Goal: Use online tool/utility: Utilize a website feature to perform a specific function

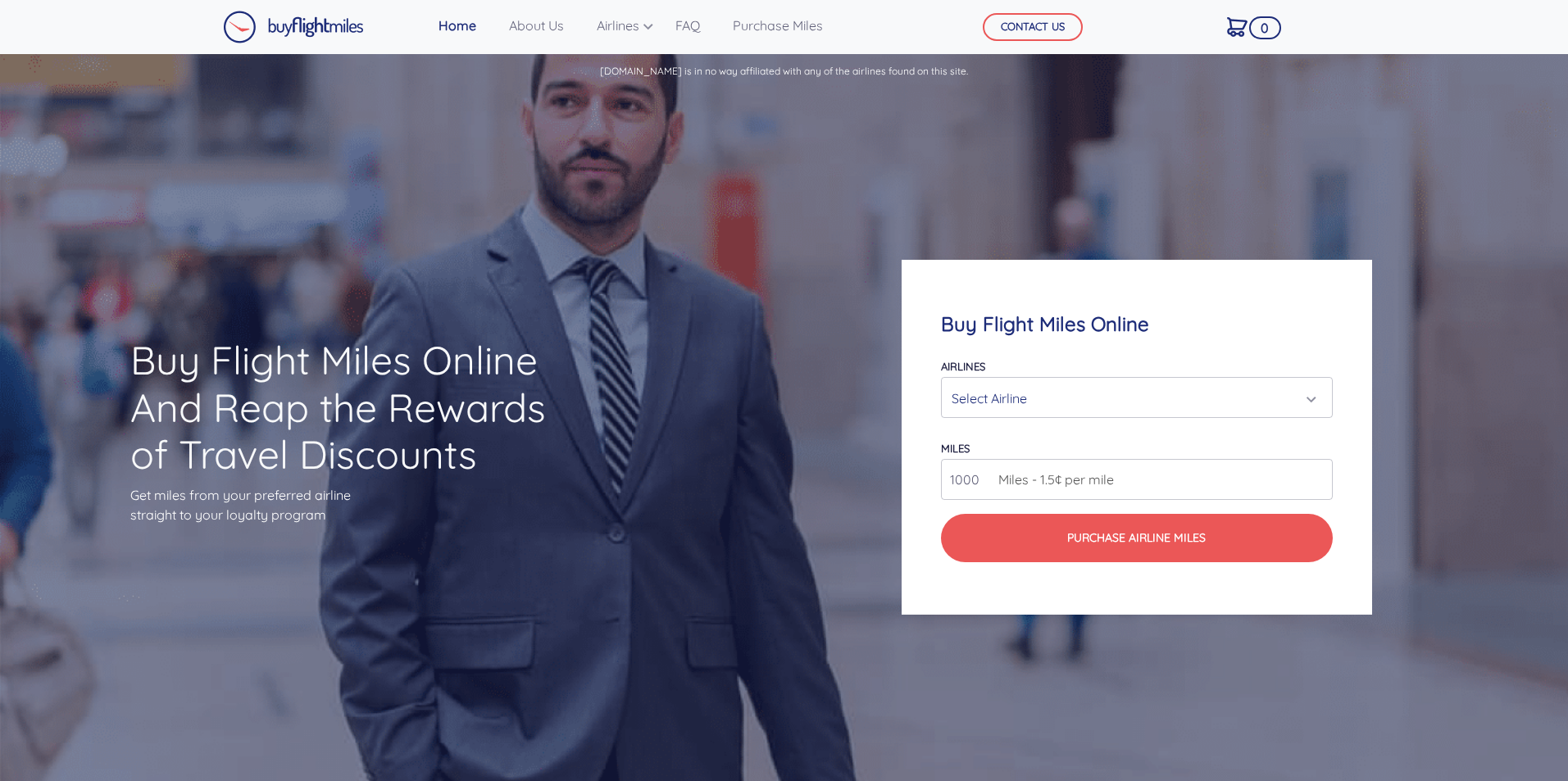
click at [1020, 403] on div "Select Airline" at bounding box center [1131, 398] width 360 height 31
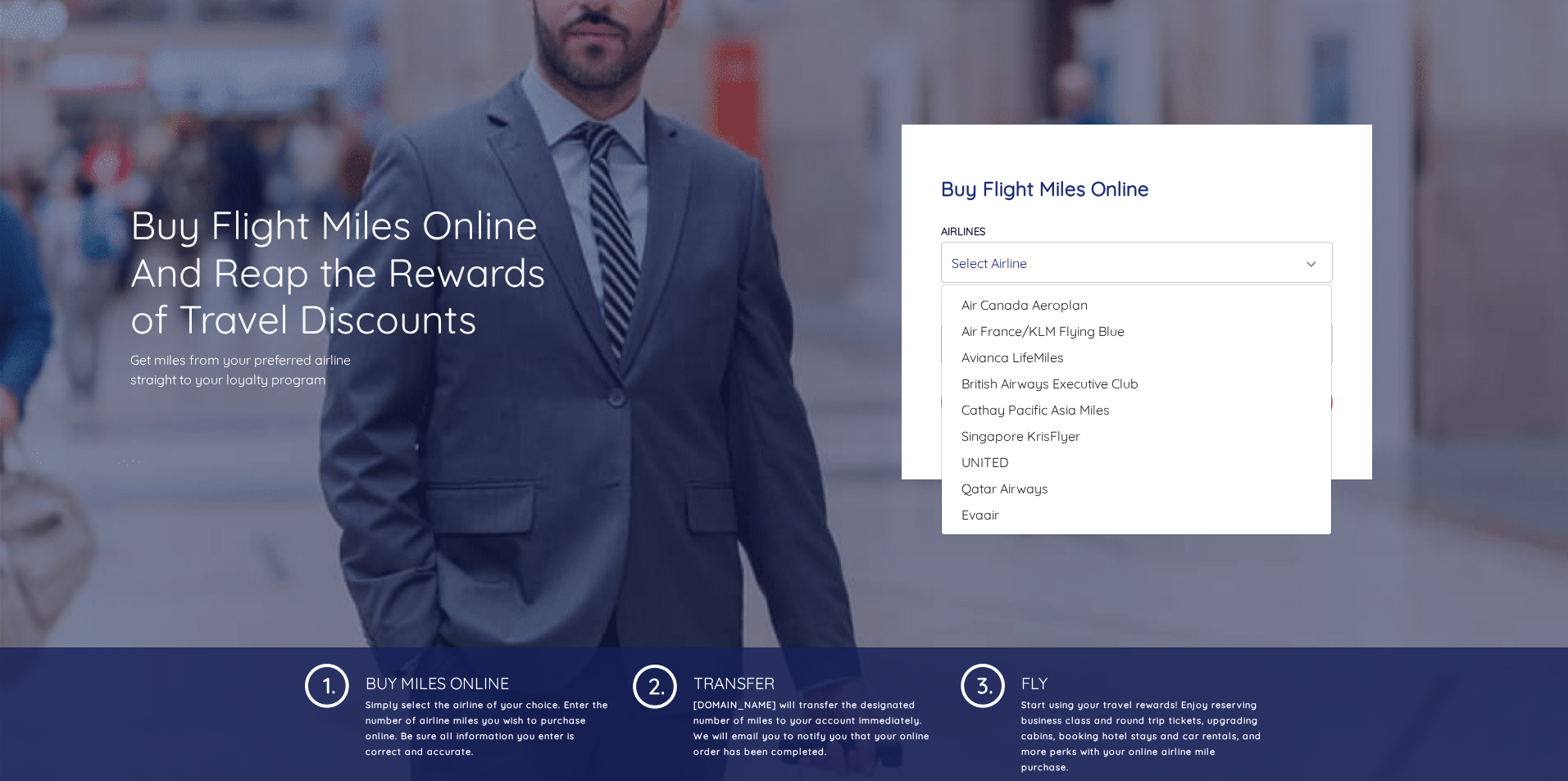
scroll to position [82, 0]
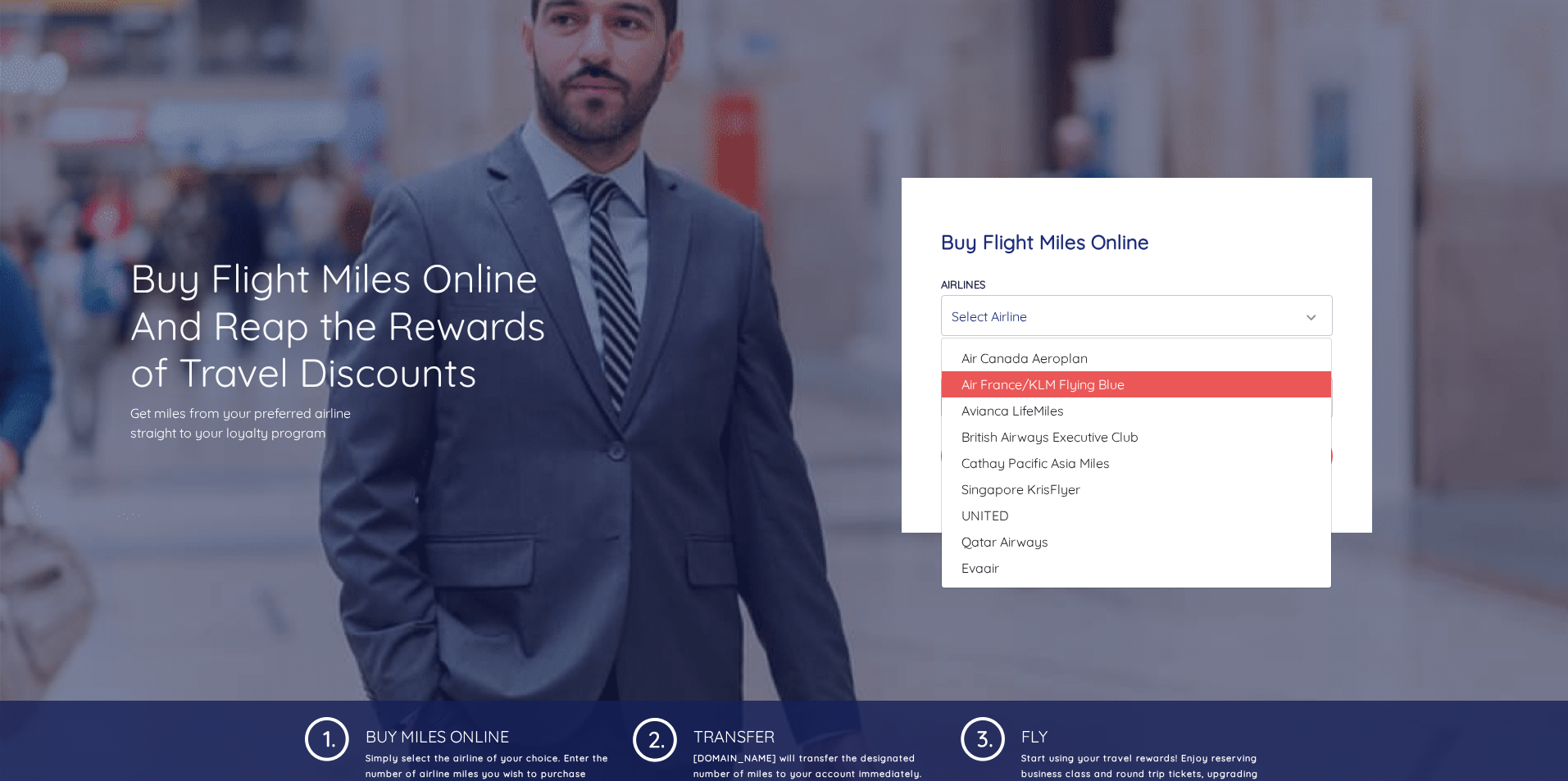
click at [1122, 381] on span "Air France/KLM Flying Blue" at bounding box center [1043, 384] width 163 height 20
select select "Air France/KLM Flying Blue"
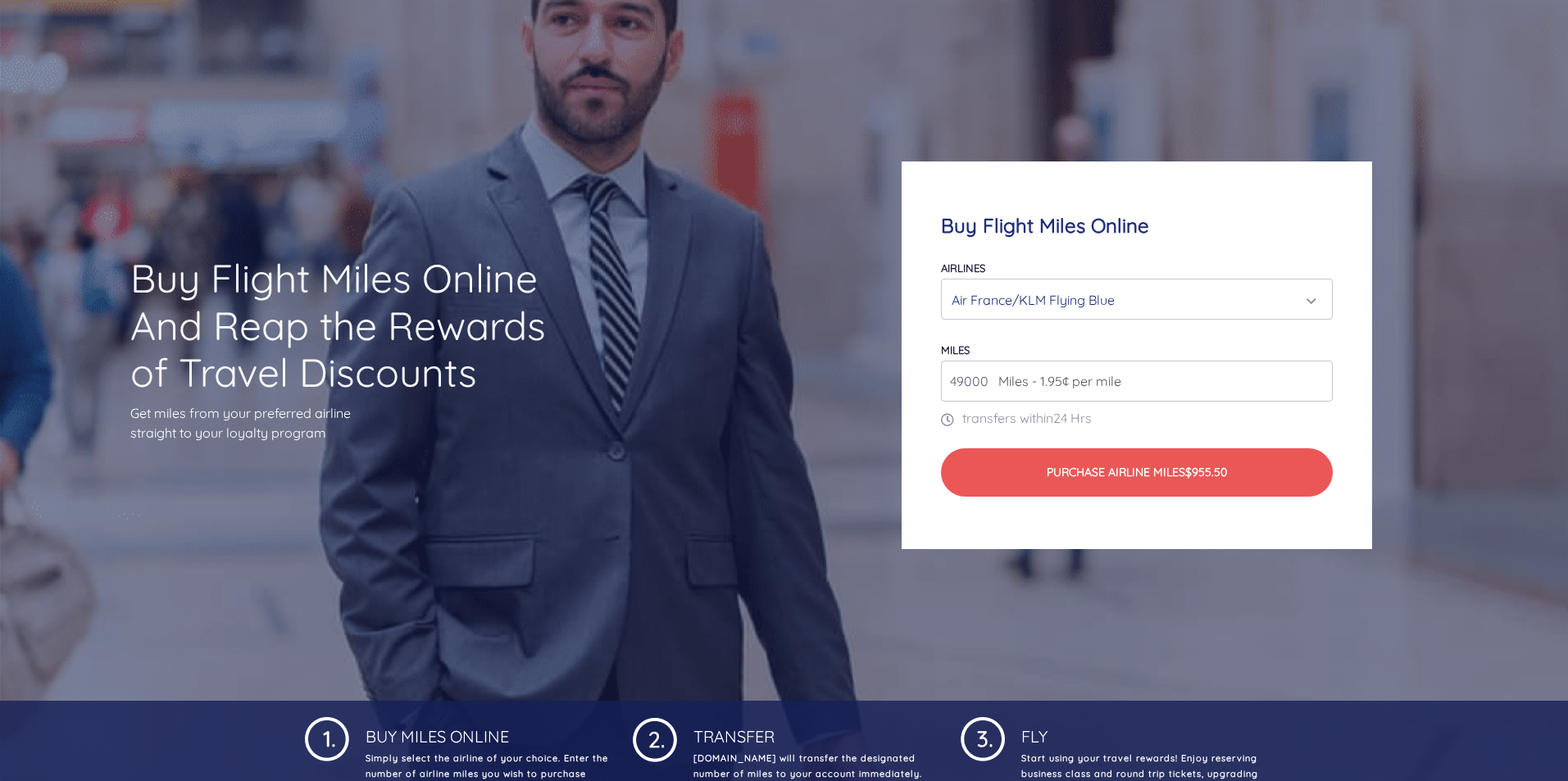
click at [1111, 394] on input "49000" at bounding box center [1136, 380] width 391 height 41
click at [1161, 380] on input "49000" at bounding box center [1136, 380] width 391 height 41
drag, startPoint x: 1161, startPoint y: 380, endPoint x: 928, endPoint y: 359, distance: 233.9
click at [928, 359] on div "Buy Flight Miles Online Airlines Air Canada Aeroplan Air France/KLM Flying Blue…" at bounding box center [1135, 355] width 469 height 388
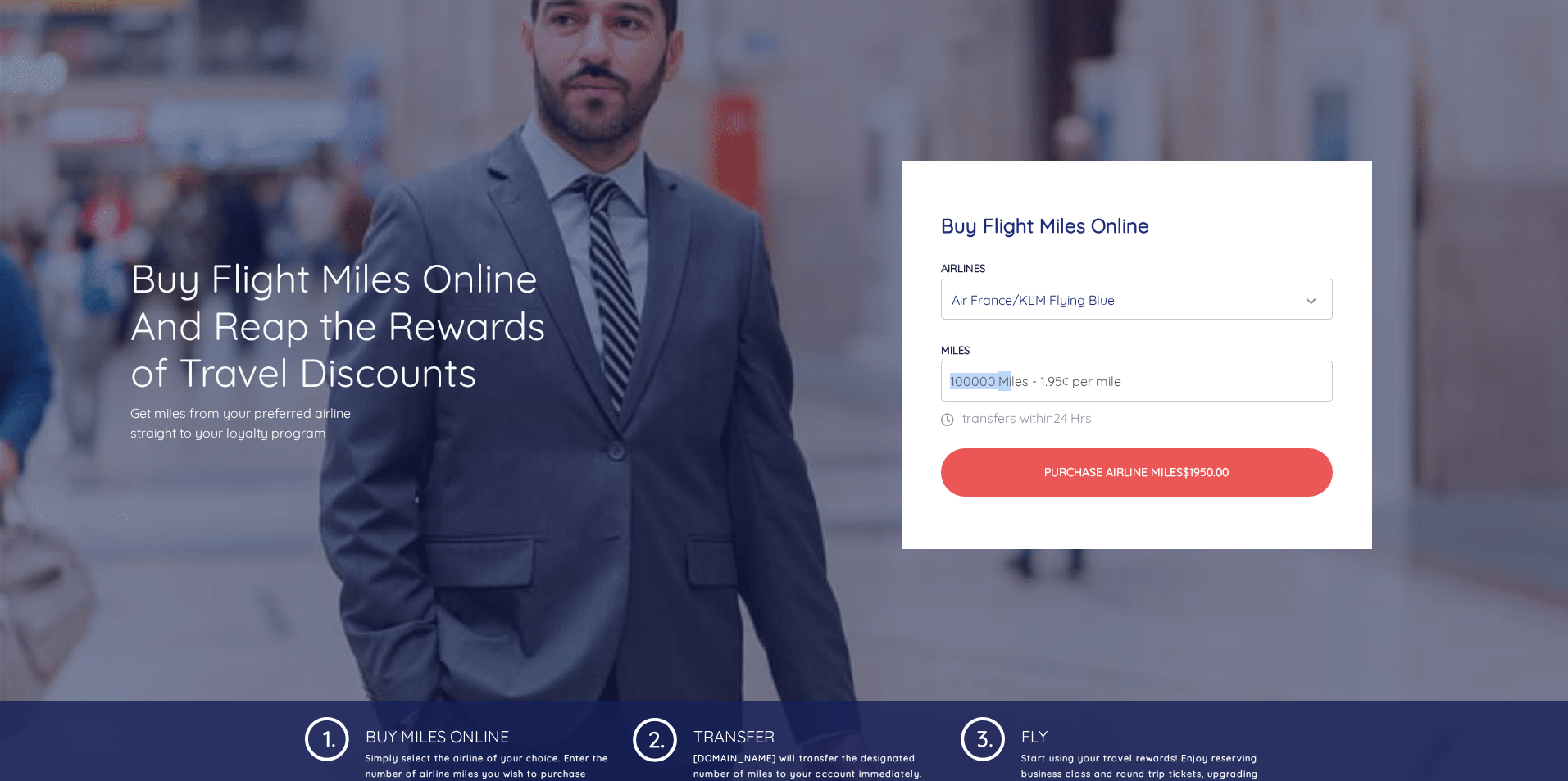
drag, startPoint x: 1011, startPoint y: 387, endPoint x: 863, endPoint y: 365, distance: 149.6
click at [863, 365] on div "Buy Flight Miles Online Airlines Air Canada Aeroplan Air France/KLM Flying Blue…" at bounding box center [1136, 354] width 627 height 545
click at [962, 380] on input "100000" at bounding box center [1136, 380] width 391 height 41
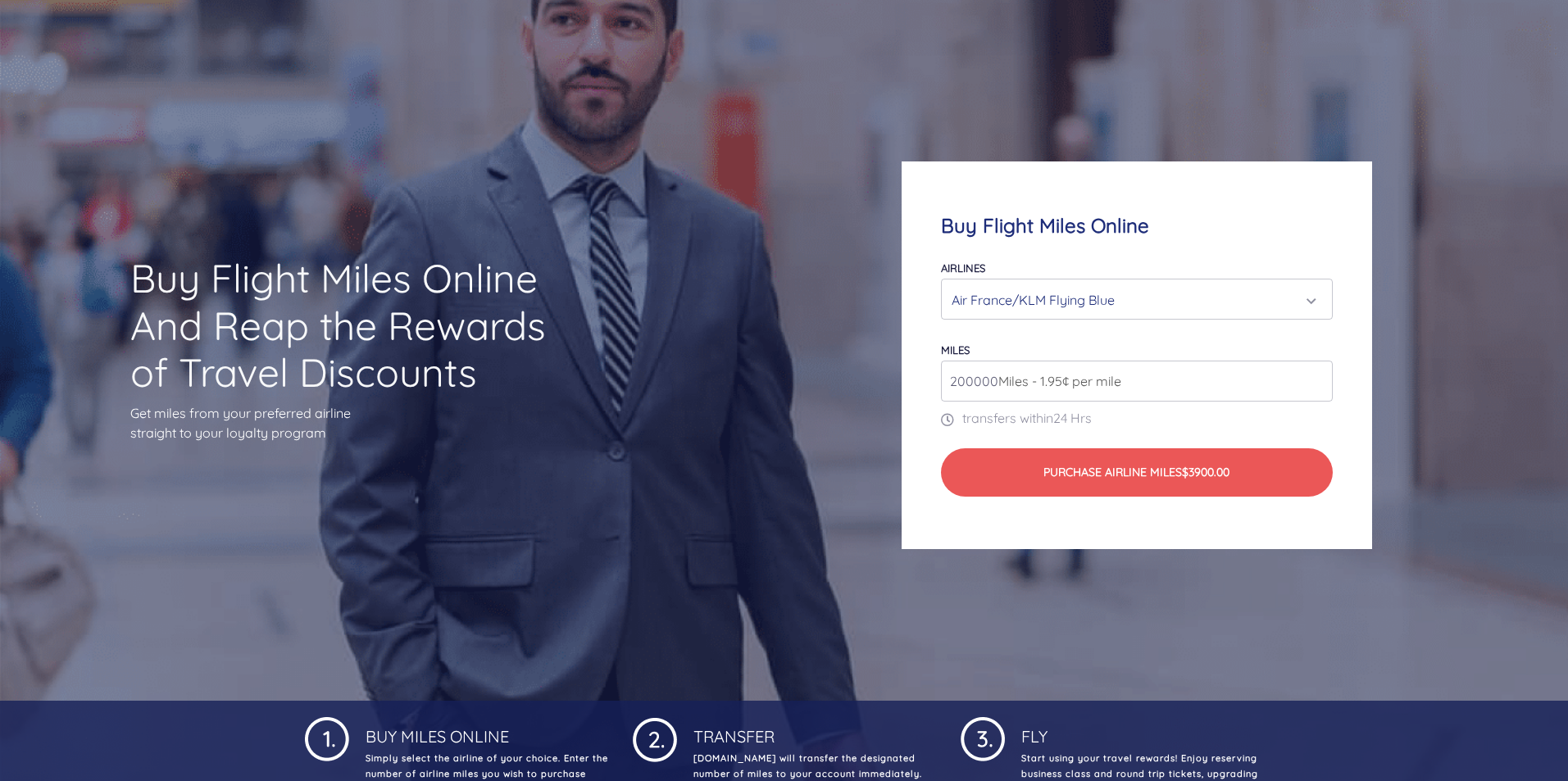
type input "200000"
click at [1120, 300] on div "Air France/KLM Flying Blue" at bounding box center [1131, 300] width 360 height 31
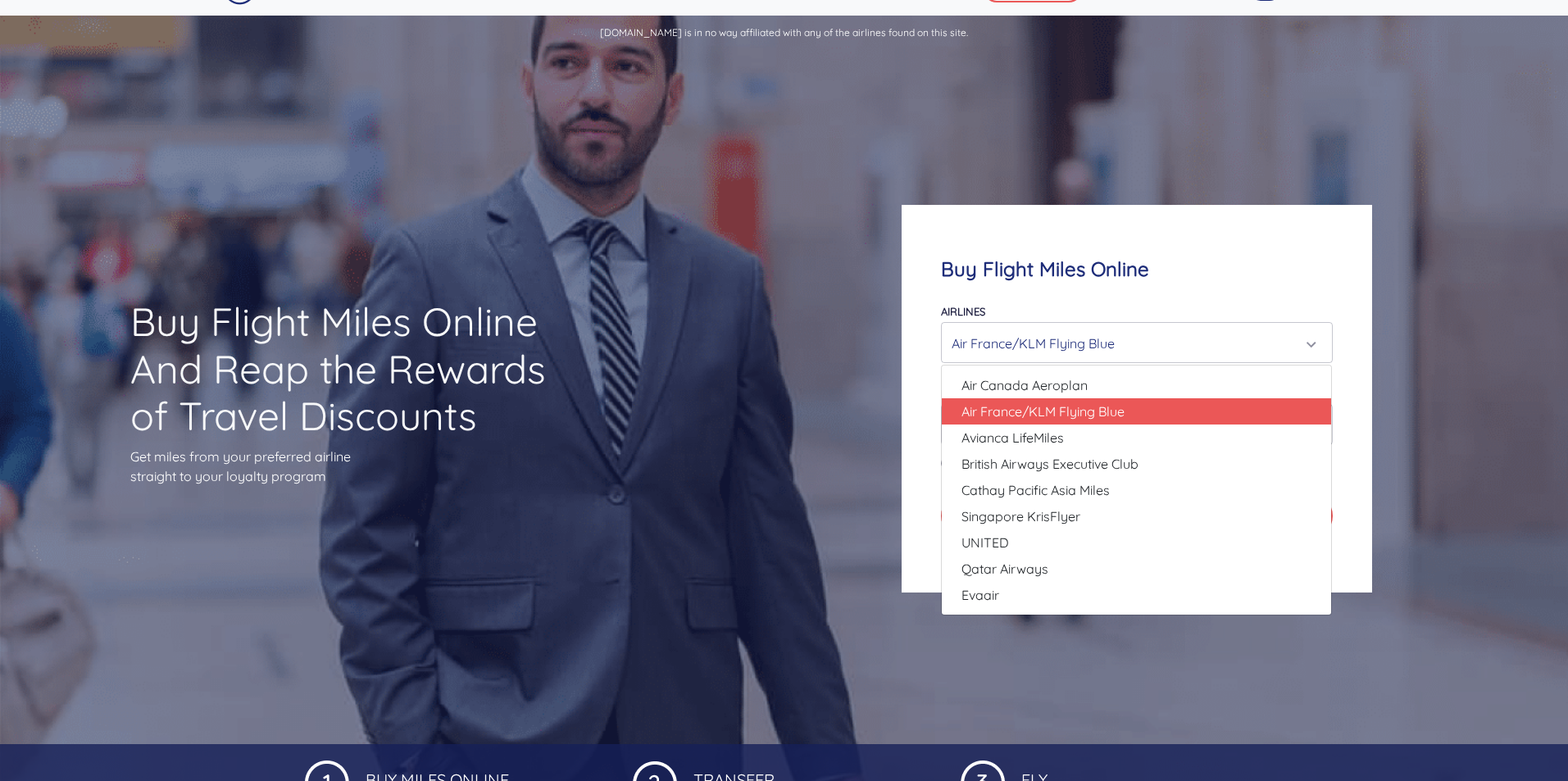
scroll to position [0, 0]
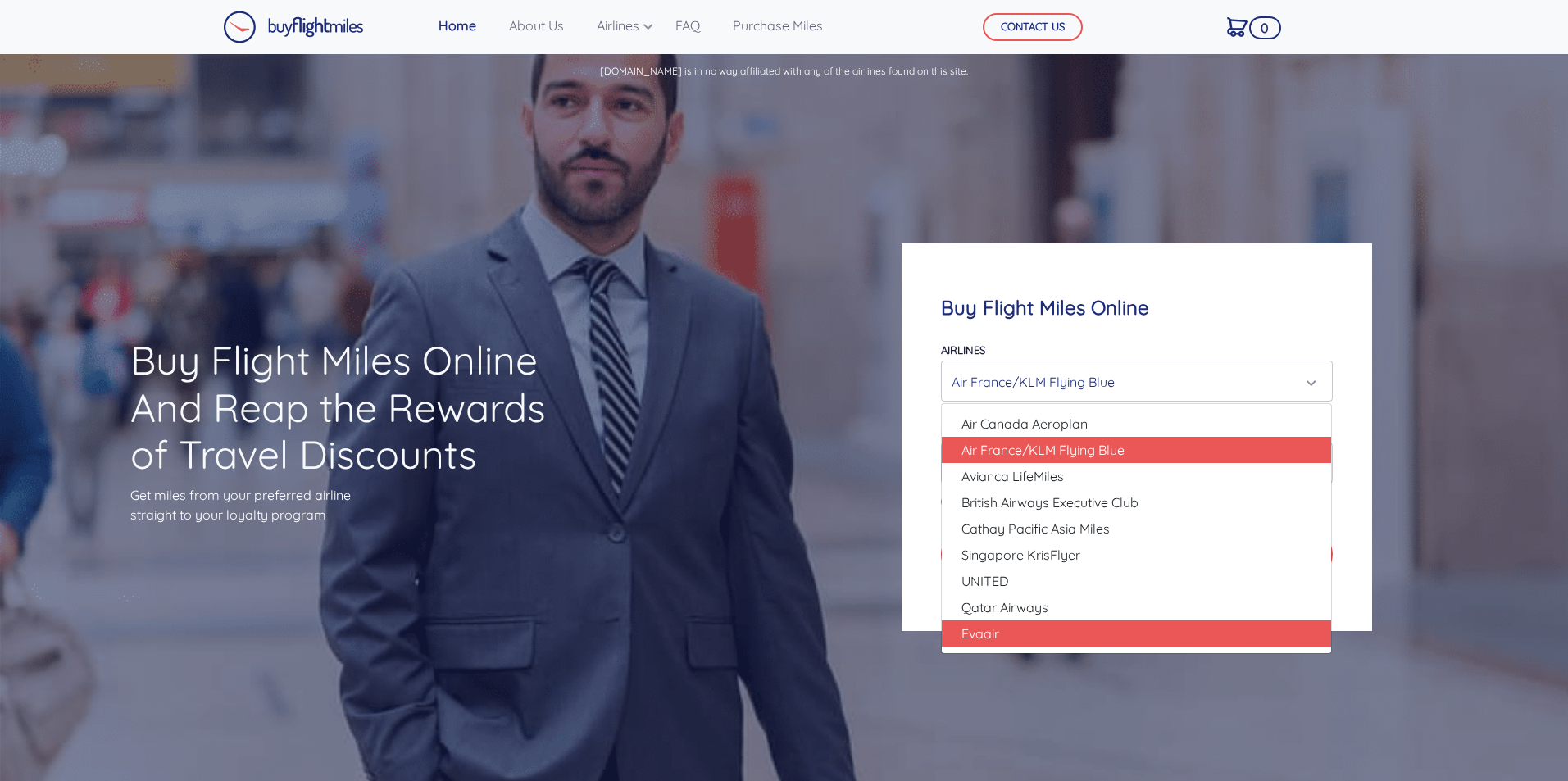
click at [1145, 625] on link "Evaair" at bounding box center [1136, 633] width 389 height 26
select select "Evaair"
type input "50000"
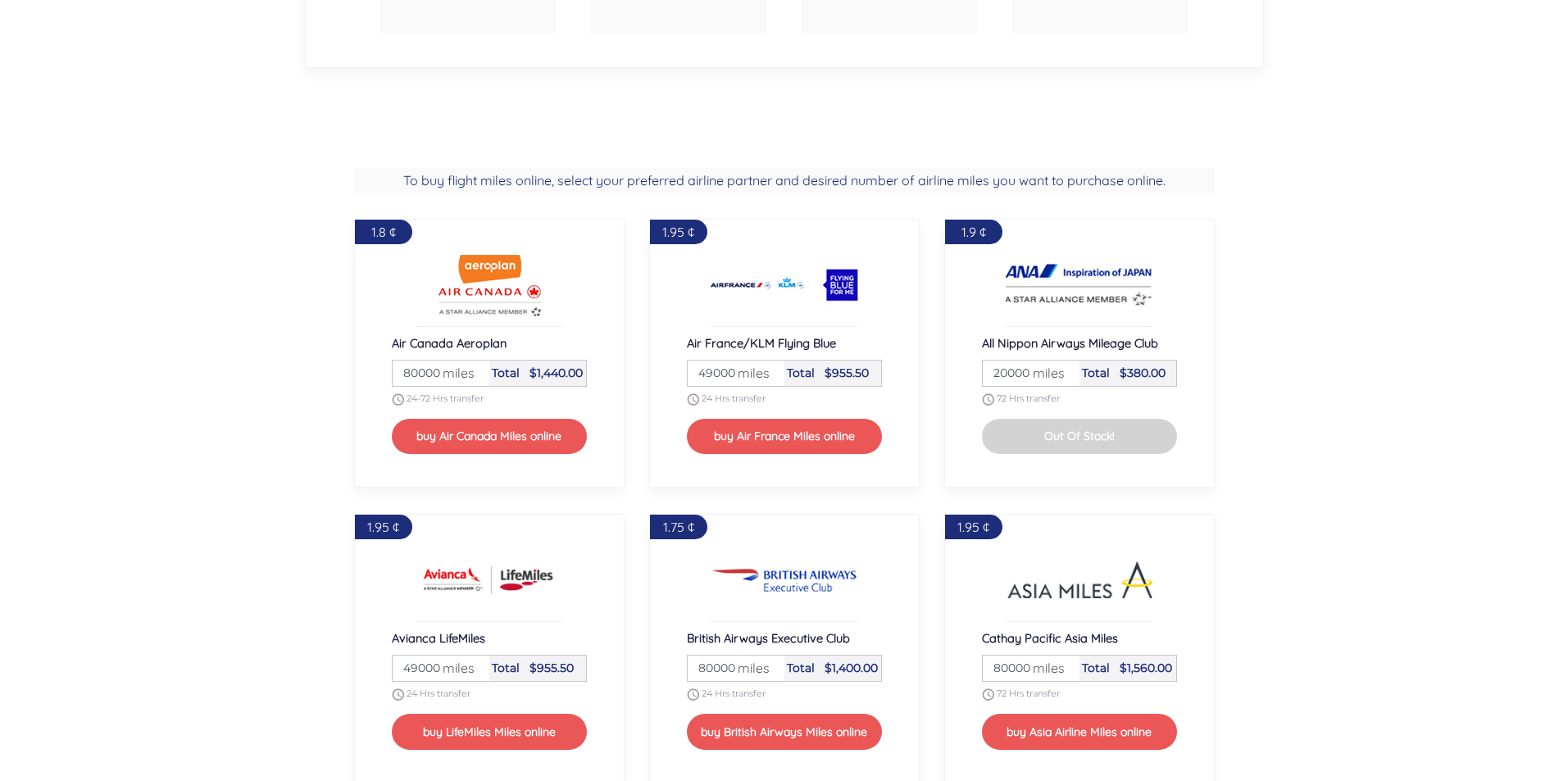
scroll to position [1393, 0]
